Goal: Task Accomplishment & Management: Manage account settings

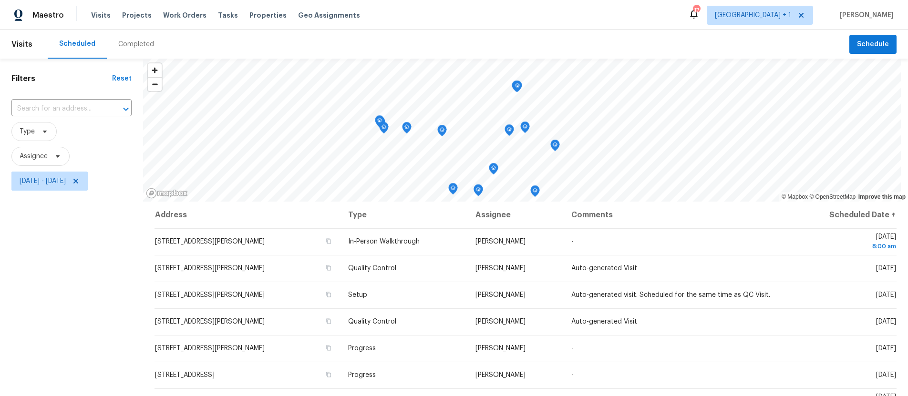
scroll to position [18, 0]
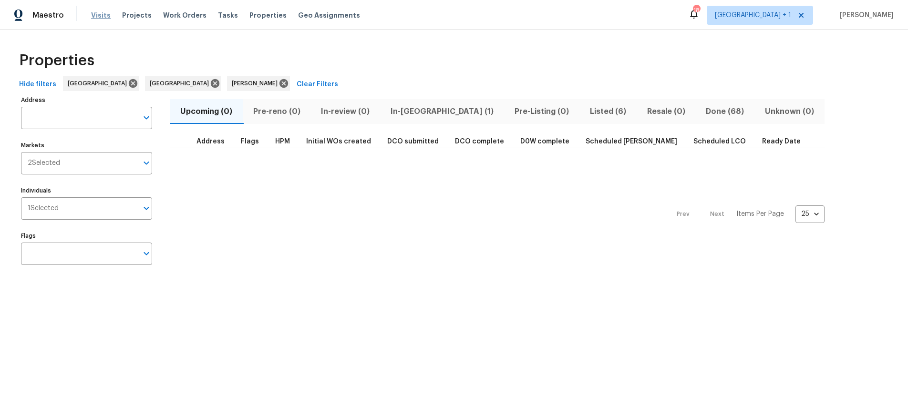
click at [98, 15] on span "Visits" at bounding box center [101, 15] width 20 height 10
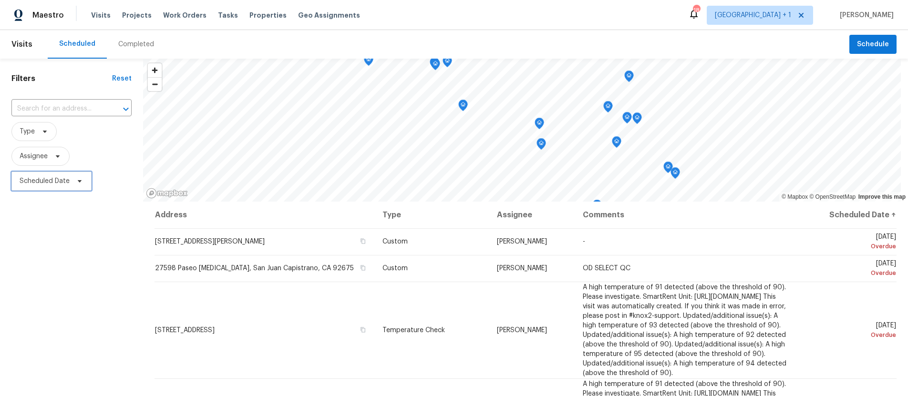
click at [41, 181] on span "Scheduled Date" at bounding box center [45, 181] width 50 height 10
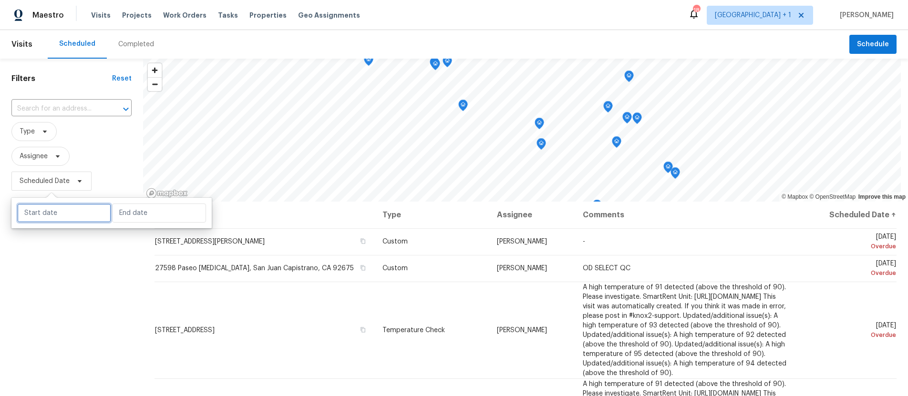
select select "8"
select select "2025"
select select "9"
select select "2025"
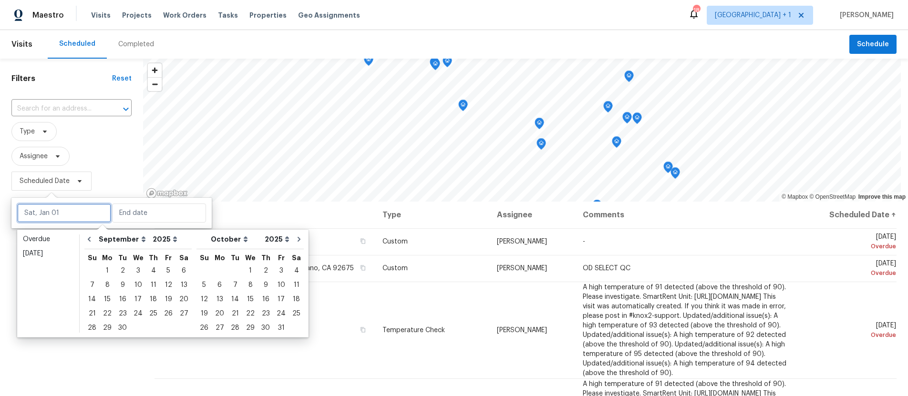
click at [57, 217] on input "text" at bounding box center [64, 213] width 94 height 19
click at [133, 268] on div "3" at bounding box center [138, 270] width 16 height 13
type input "Wed, Sep 03"
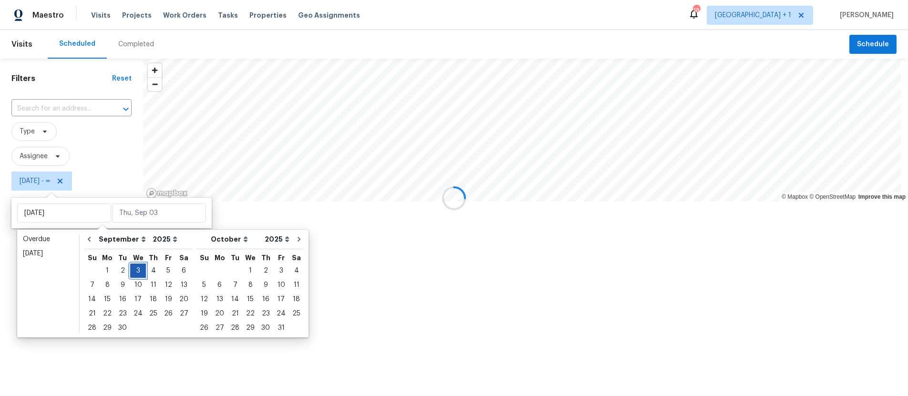
click at [133, 268] on div "3" at bounding box center [138, 270] width 16 height 13
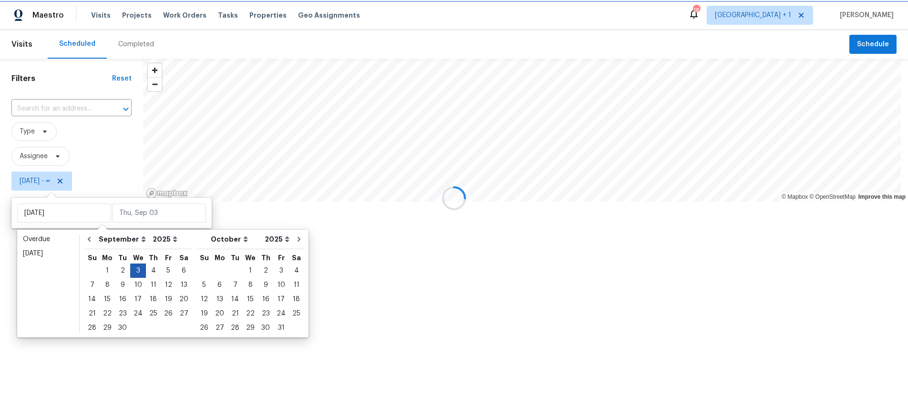
type input "Wed, Sep 03"
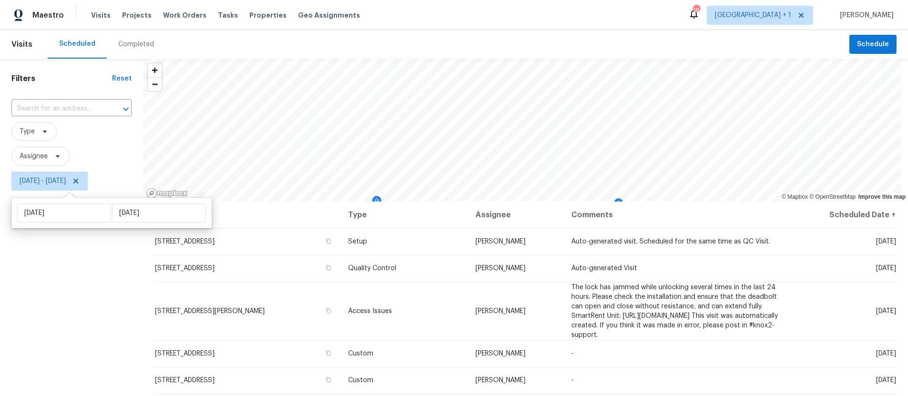
click at [33, 296] on div "Filters Reset ​ Type Assignee Wed, Sep 03 - Wed, Sep 03" at bounding box center [71, 289] width 143 height 460
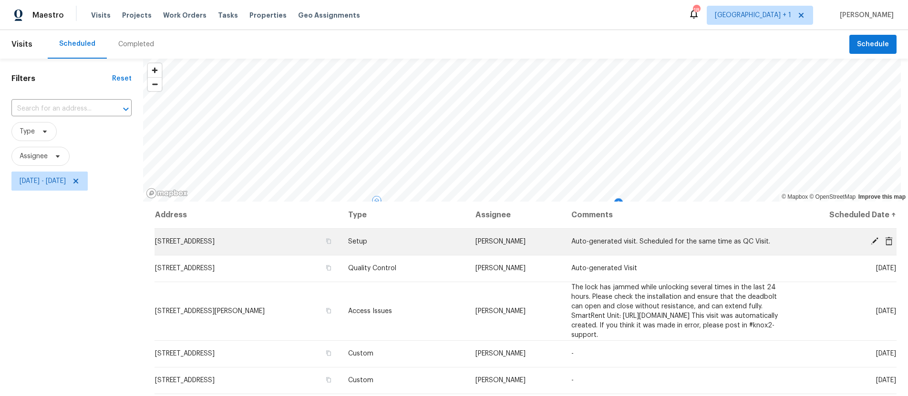
click at [871, 240] on icon at bounding box center [875, 241] width 8 height 8
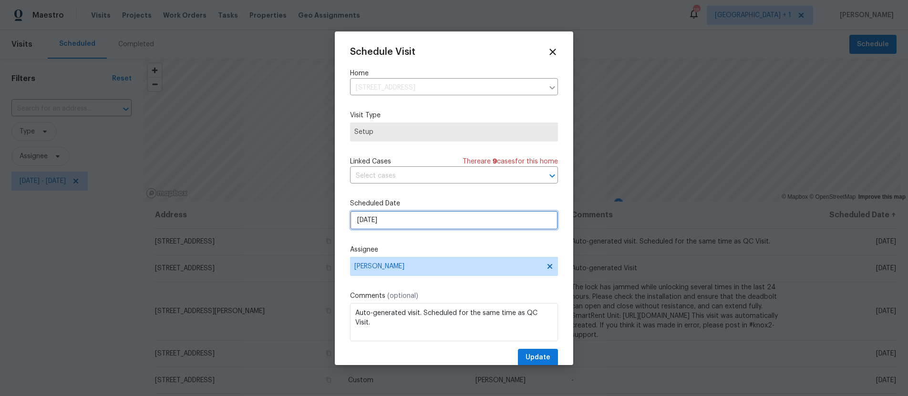
click at [412, 218] on input "9/3/2025" at bounding box center [454, 220] width 208 height 19
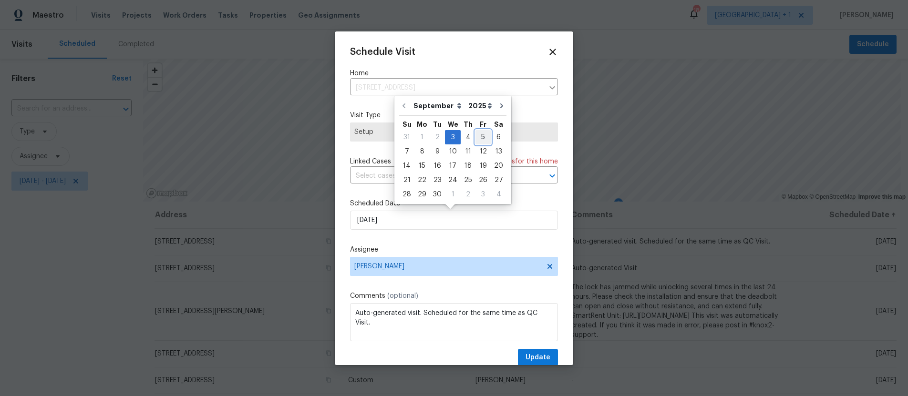
click at [482, 136] on div "5" at bounding box center [482, 137] width 15 height 13
type input "9/5/2025"
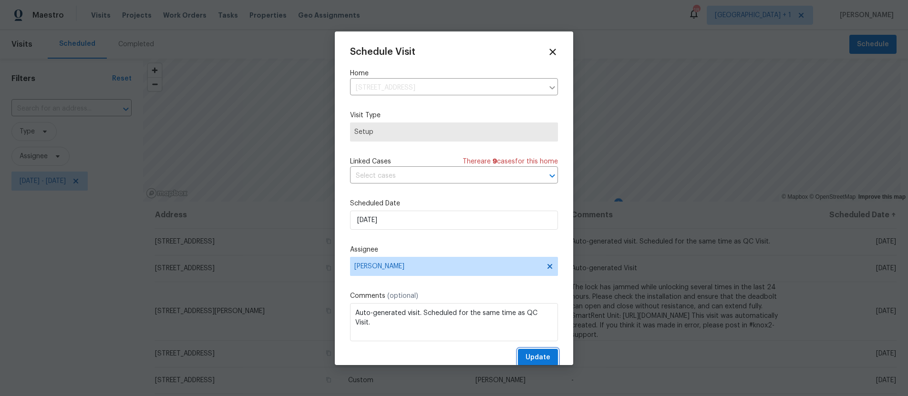
click at [531, 359] on span "Update" at bounding box center [537, 358] width 25 height 12
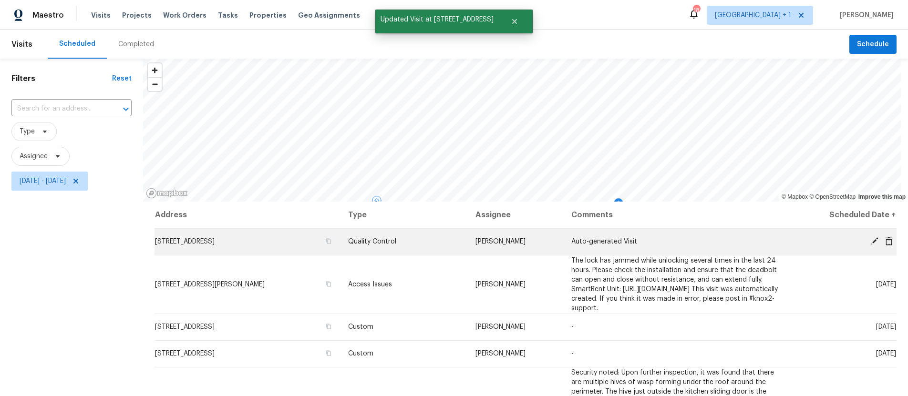
click at [870, 238] on icon at bounding box center [874, 241] width 9 height 9
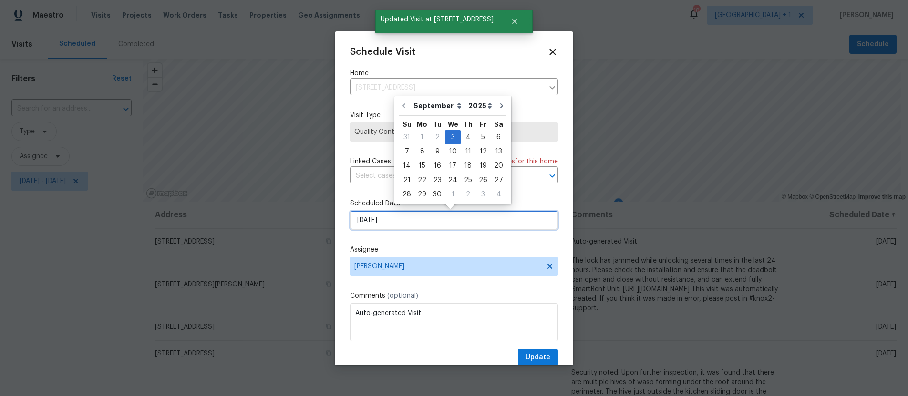
click at [421, 220] on input "9/3/2025" at bounding box center [454, 220] width 208 height 19
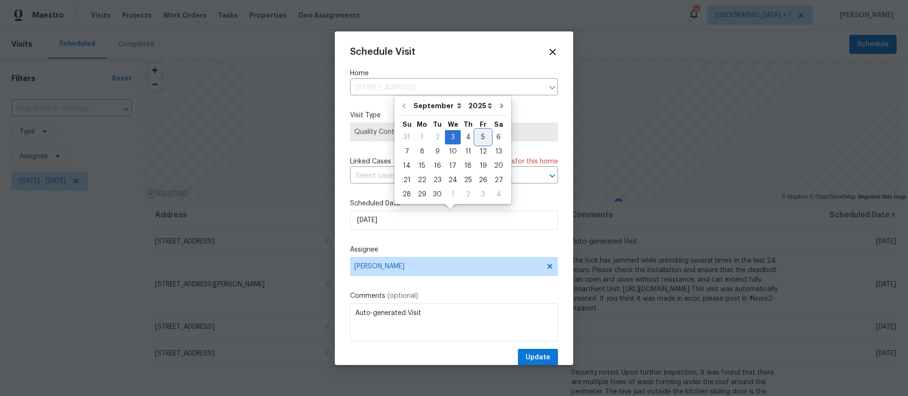
click at [475, 134] on div "5" at bounding box center [482, 137] width 15 height 13
type input "9/5/2025"
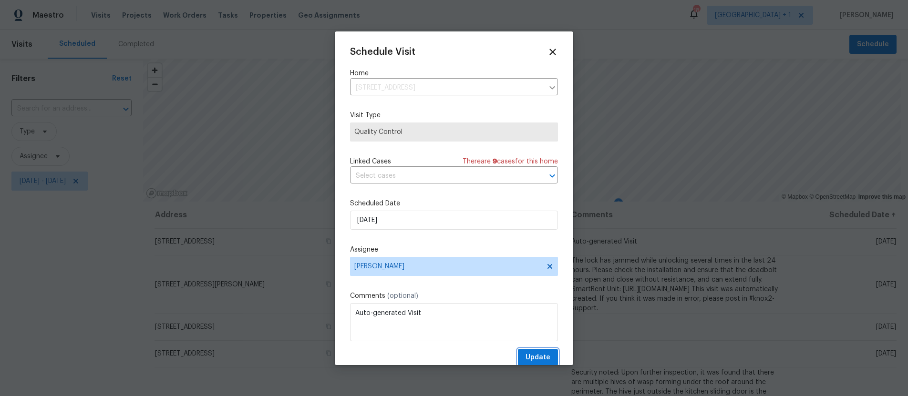
click at [530, 353] on span "Update" at bounding box center [537, 358] width 25 height 12
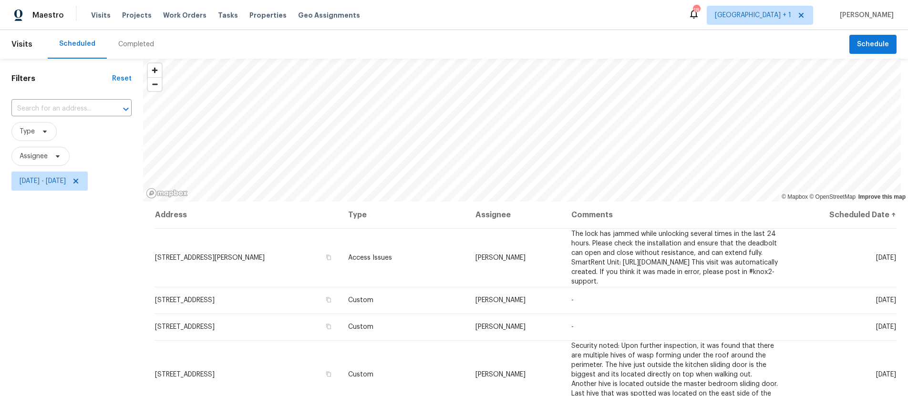
click at [73, 260] on div "Filters Reset ​ Type Assignee Wed, Sep 03 - Wed, Sep 03" at bounding box center [71, 289] width 143 height 460
click at [78, 179] on icon at bounding box center [75, 181] width 5 height 5
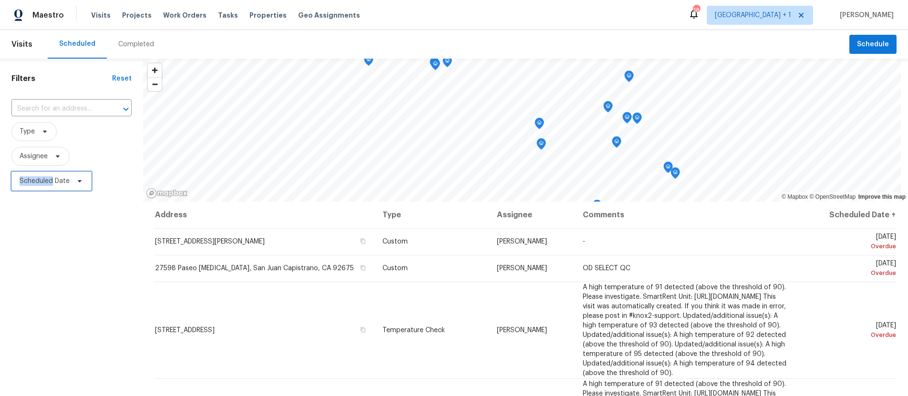
click at [43, 181] on span "Scheduled Date" at bounding box center [45, 181] width 50 height 10
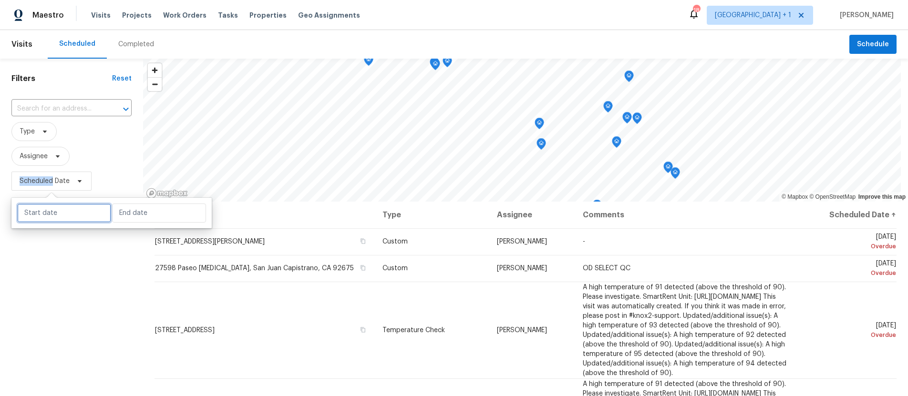
select select "8"
select select "2025"
select select "9"
select select "2025"
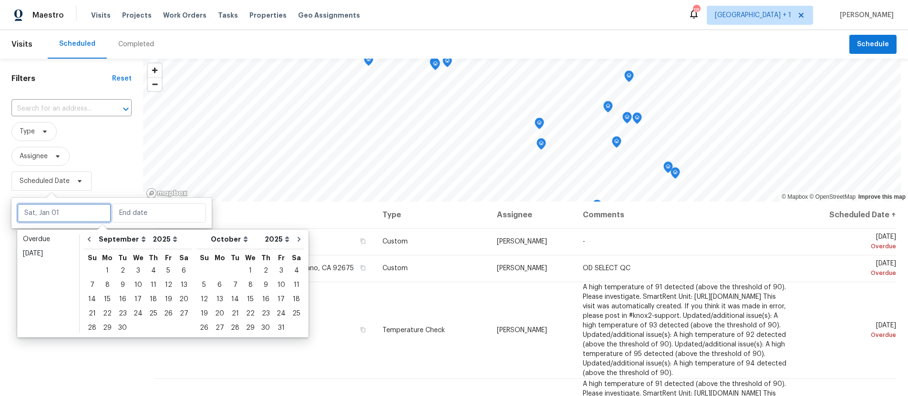
click at [46, 214] on input "text" at bounding box center [64, 213] width 94 height 19
click at [154, 270] on div "4" at bounding box center [153, 270] width 15 height 13
type input "[DATE]"
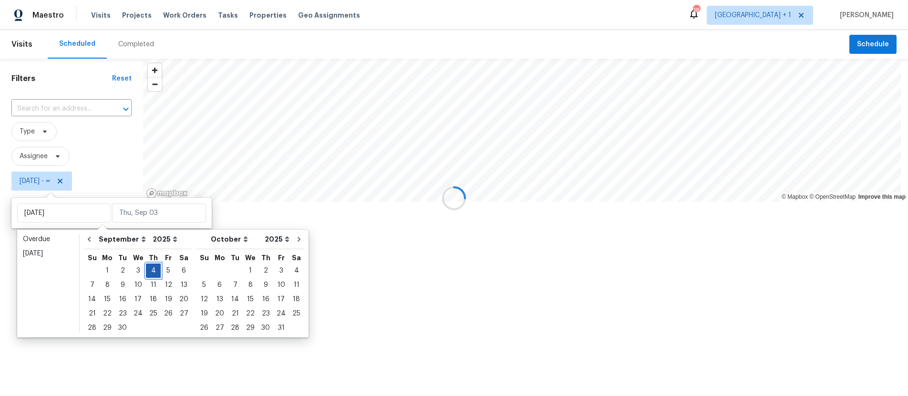
click at [154, 270] on div "4" at bounding box center [153, 270] width 15 height 13
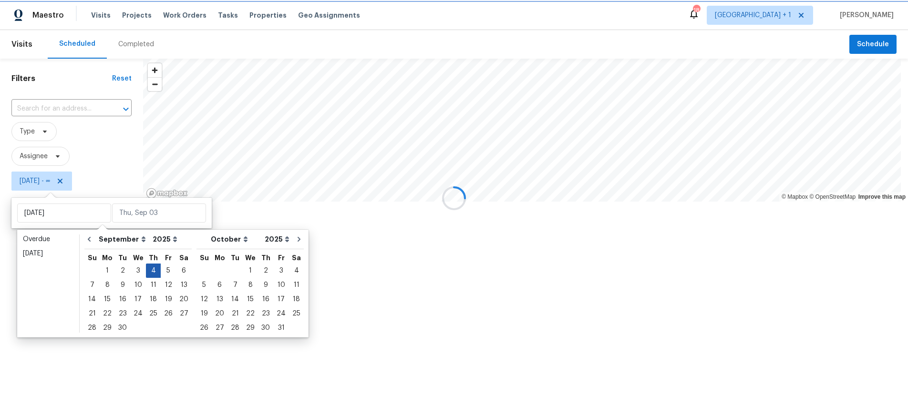
type input "[DATE]"
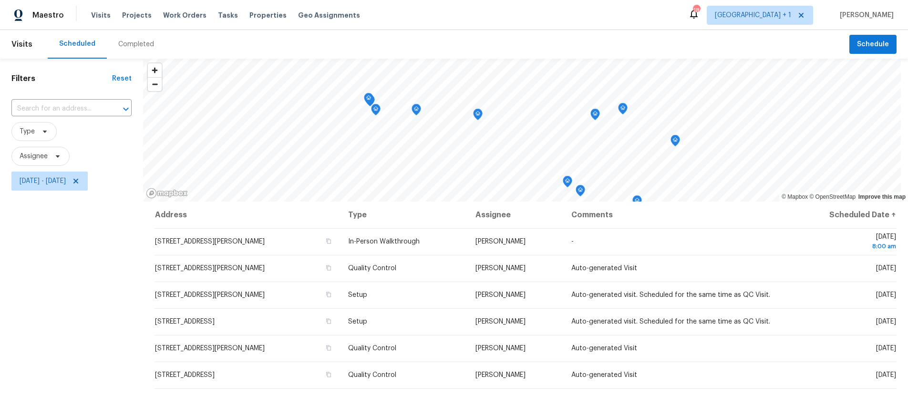
click at [64, 323] on div "Filters Reset ​ Type Assignee Thu, Sep 04 - Thu, Sep 04" at bounding box center [71, 289] width 143 height 460
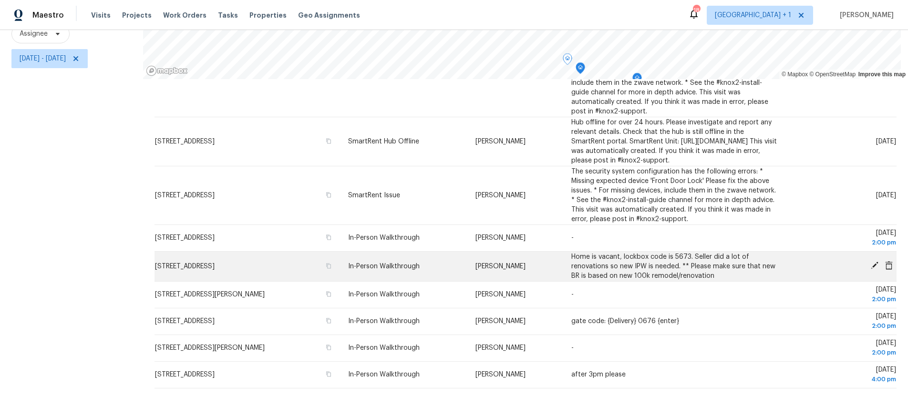
scroll to position [130, 0]
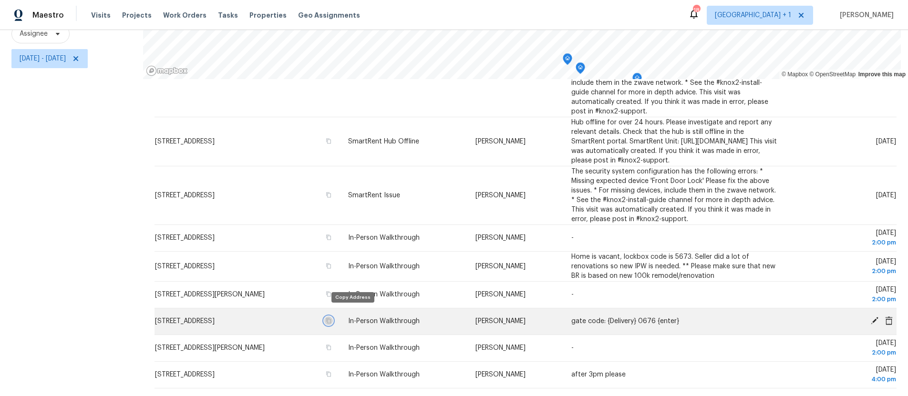
click at [331, 318] on icon "button" at bounding box center [329, 321] width 6 height 6
click at [299, 313] on td "[STREET_ADDRESS]" at bounding box center [247, 321] width 186 height 27
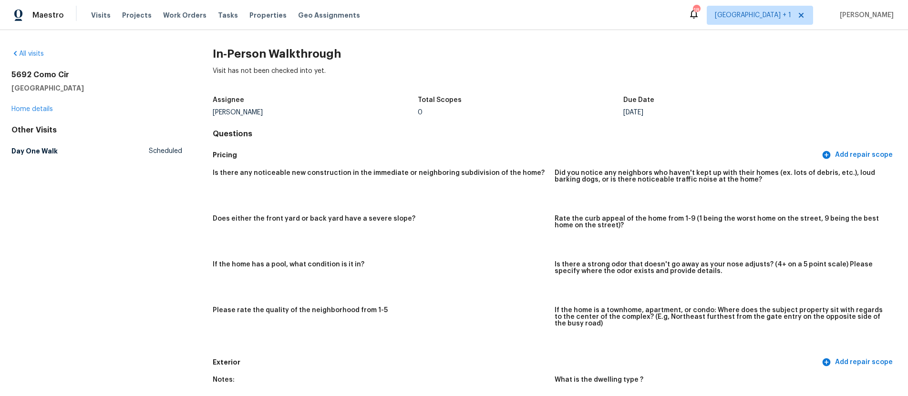
drag, startPoint x: 38, startPoint y: 114, endPoint x: 151, endPoint y: 106, distance: 113.3
click at [142, 113] on div "All visits 5692 Como Cir Woodland Hills, CA 91367 Home details Other Visits Day…" at bounding box center [96, 104] width 171 height 111
